Goal: Transaction & Acquisition: Download file/media

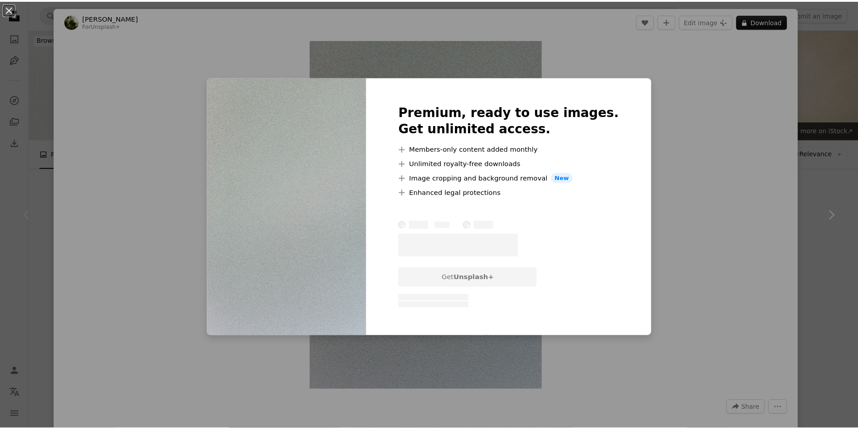
scroll to position [120, 0]
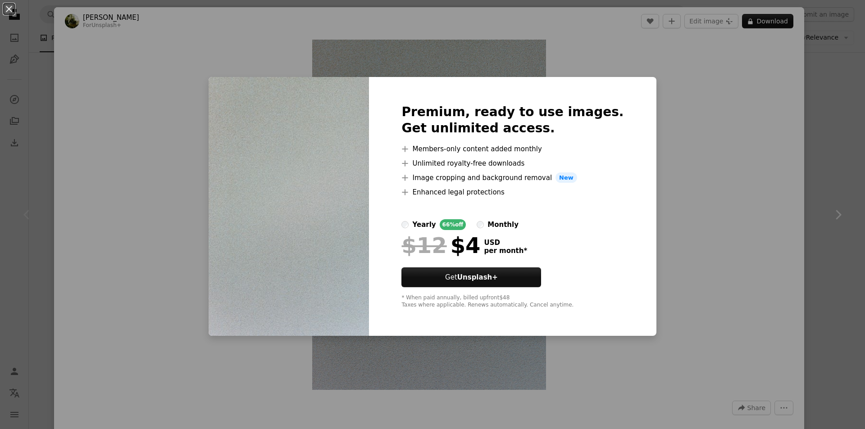
click at [830, 142] on div "An X shape Premium, ready to use images. Get unlimited access. A plus sign Memb…" at bounding box center [432, 214] width 865 height 429
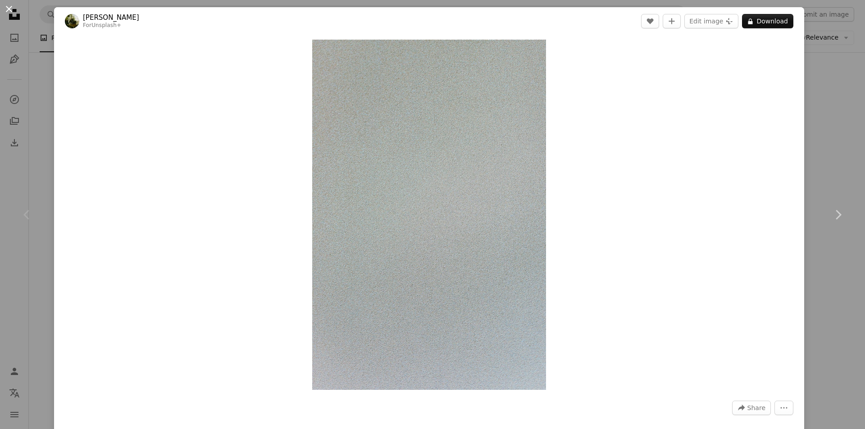
click at [13, 10] on button "An X shape" at bounding box center [9, 9] width 11 height 11
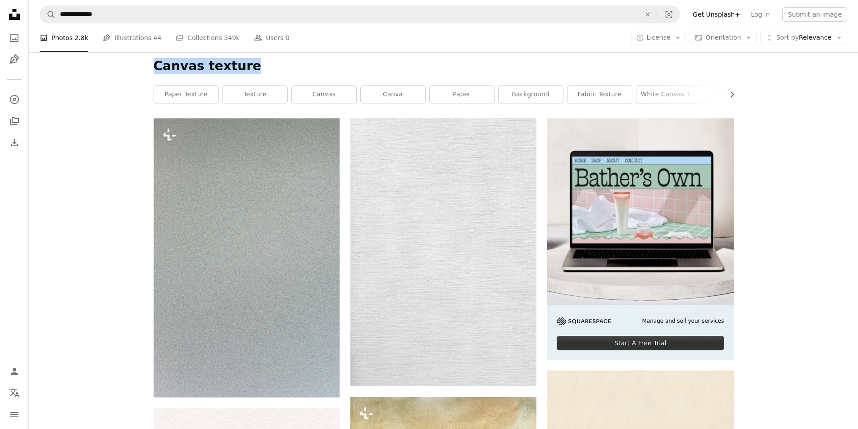
drag, startPoint x: 230, startPoint y: 70, endPoint x: 156, endPoint y: 69, distance: 74.3
click at [156, 69] on h1 "Canvas texture" at bounding box center [444, 66] width 580 height 16
copy h1 "Canvas texture"
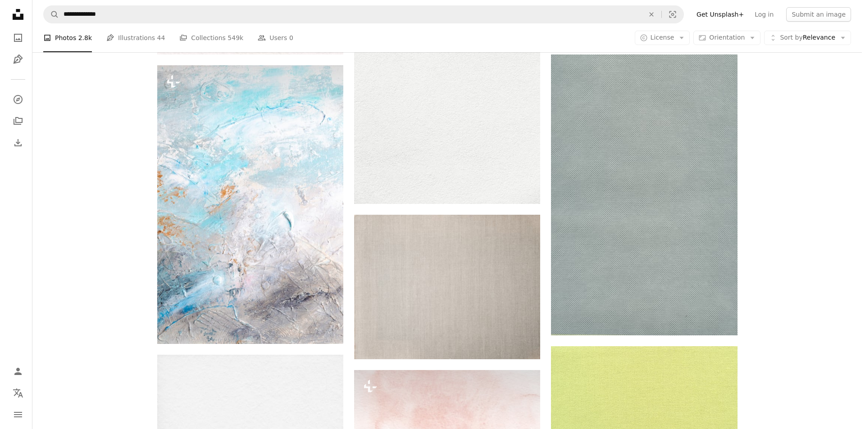
scroll to position [722, 0]
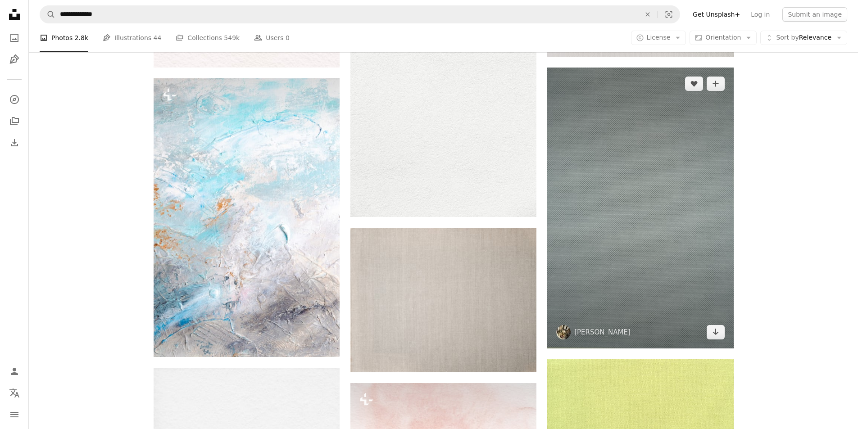
click at [616, 171] on img at bounding box center [640, 208] width 186 height 281
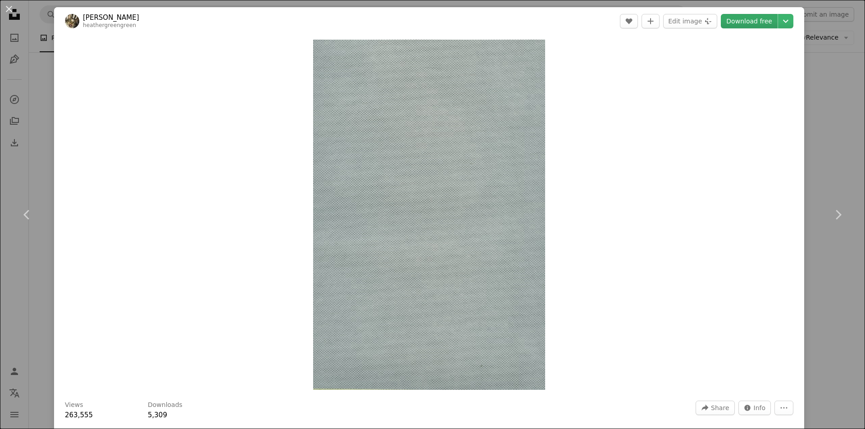
click at [737, 20] on link "Download free" at bounding box center [749, 21] width 57 height 14
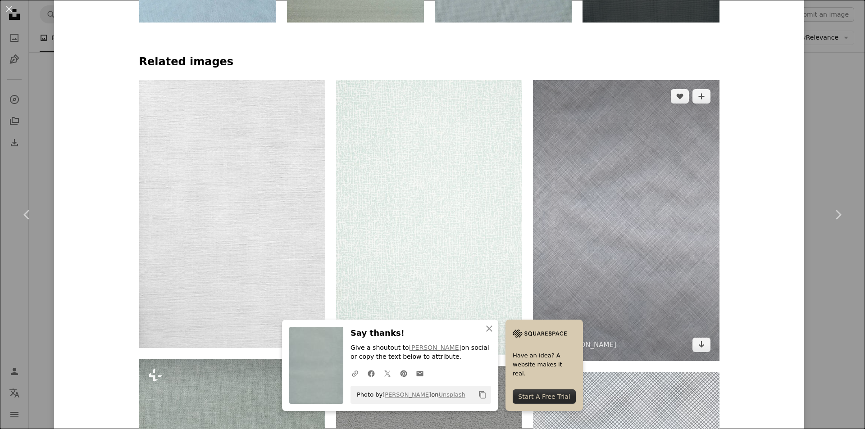
scroll to position [631, 0]
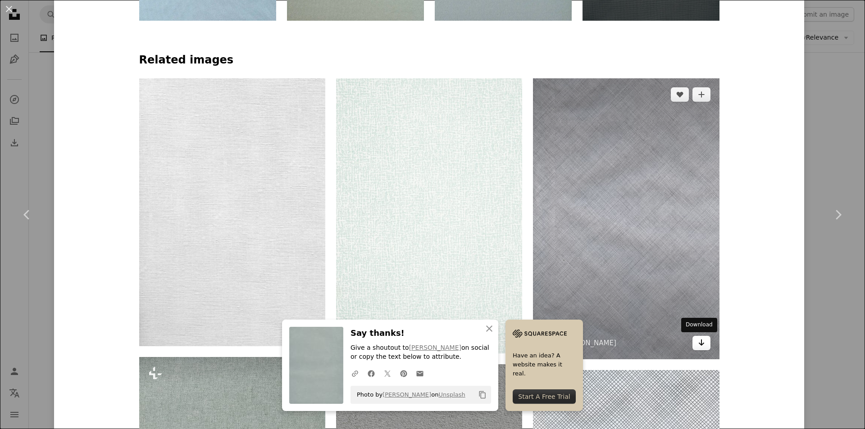
click at [698, 345] on icon "Arrow pointing down" at bounding box center [701, 342] width 7 height 11
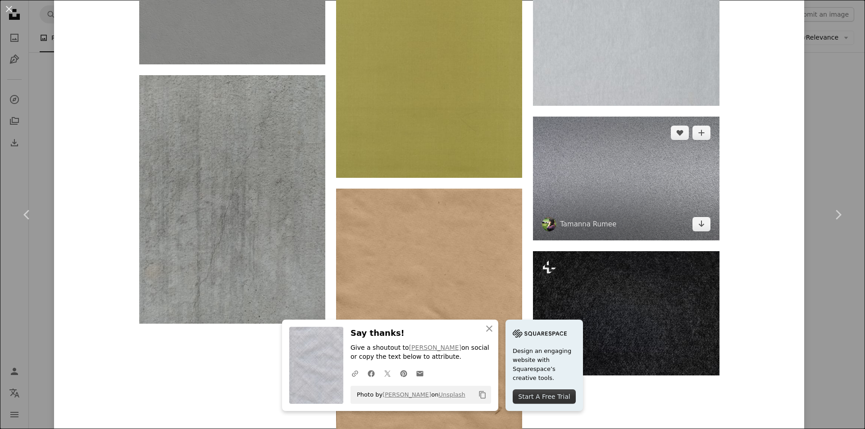
scroll to position [3003, 0]
